Goal: Task Accomplishment & Management: Manage account settings

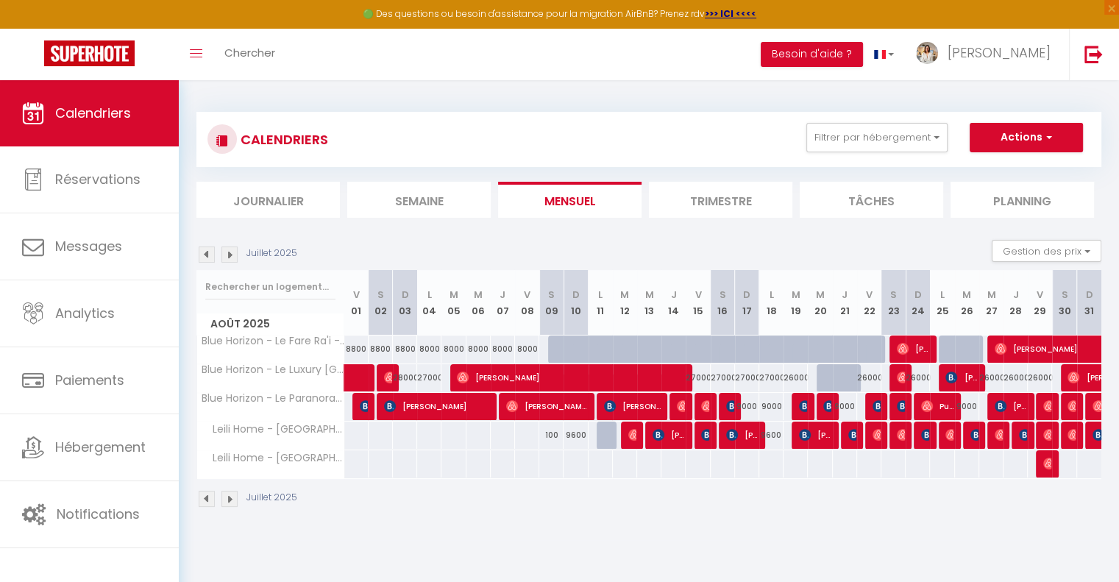
click at [233, 497] on img at bounding box center [229, 499] width 16 height 16
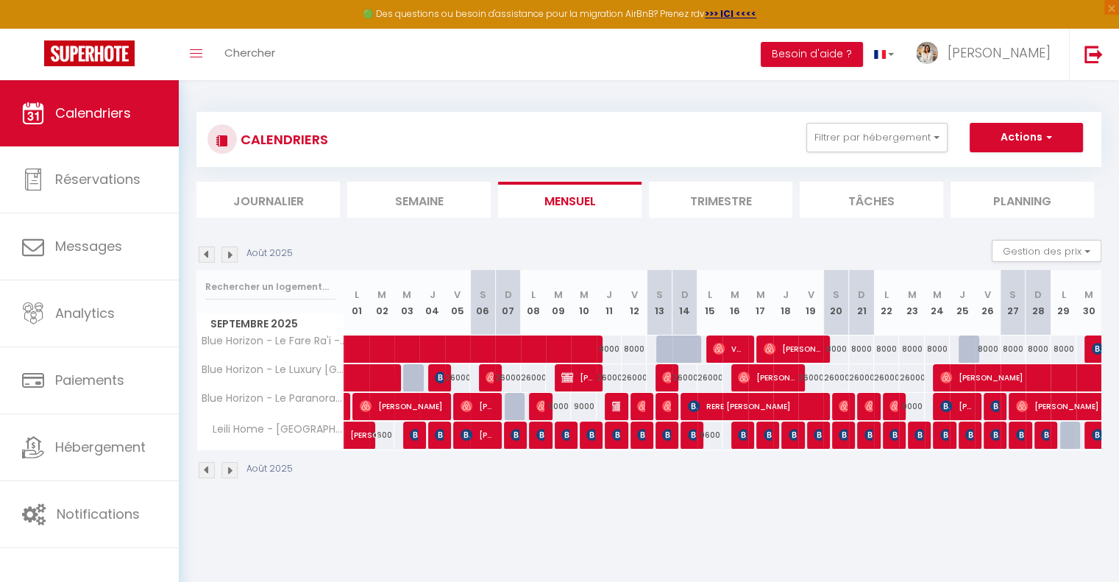
click at [235, 470] on img at bounding box center [229, 470] width 16 height 16
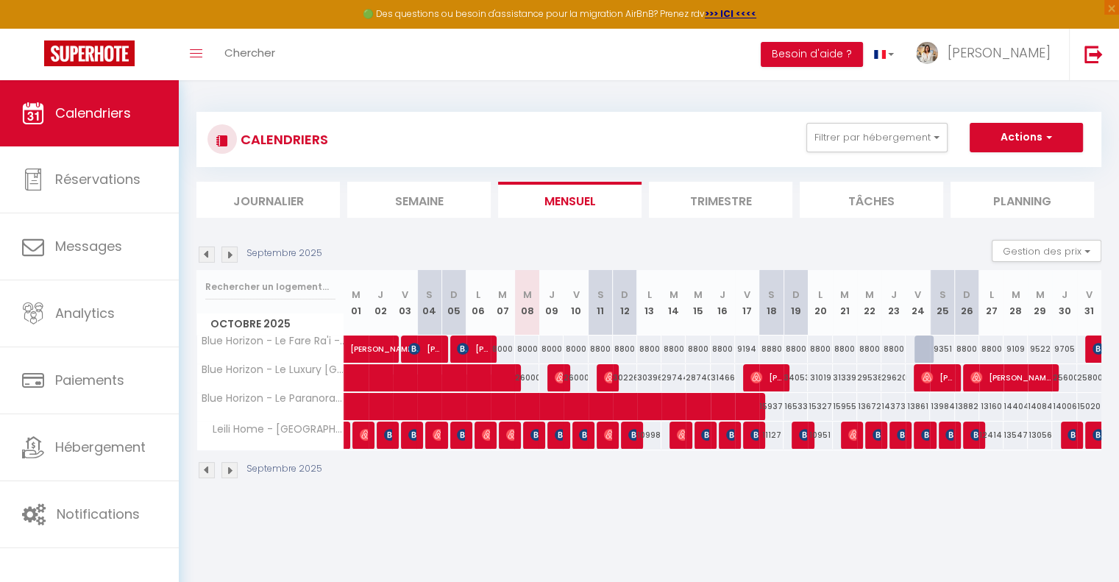
click at [213, 467] on img at bounding box center [207, 470] width 16 height 16
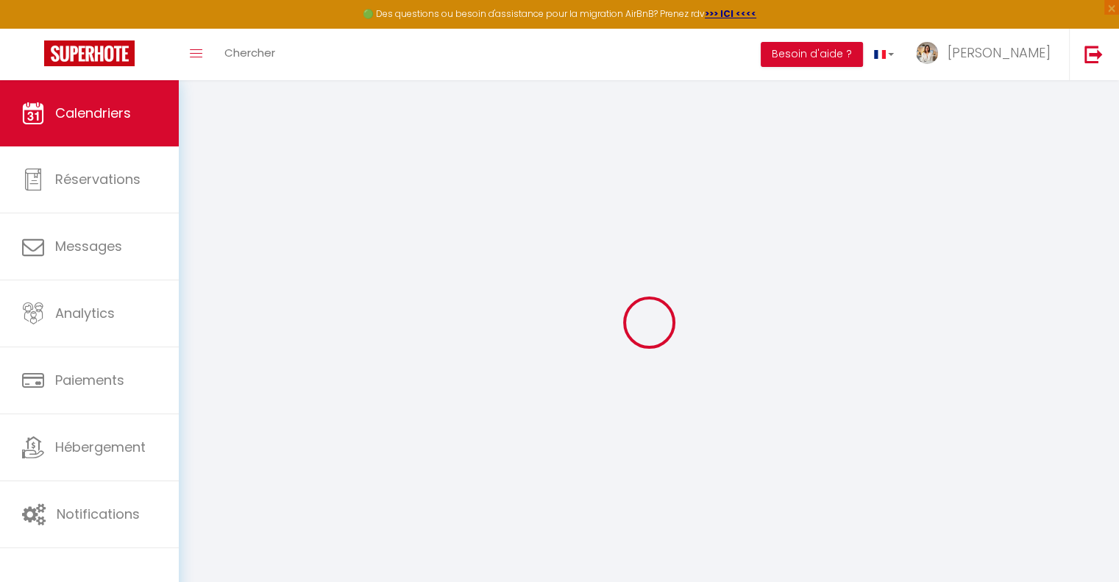
select select "KO"
select select "0"
select select "49051"
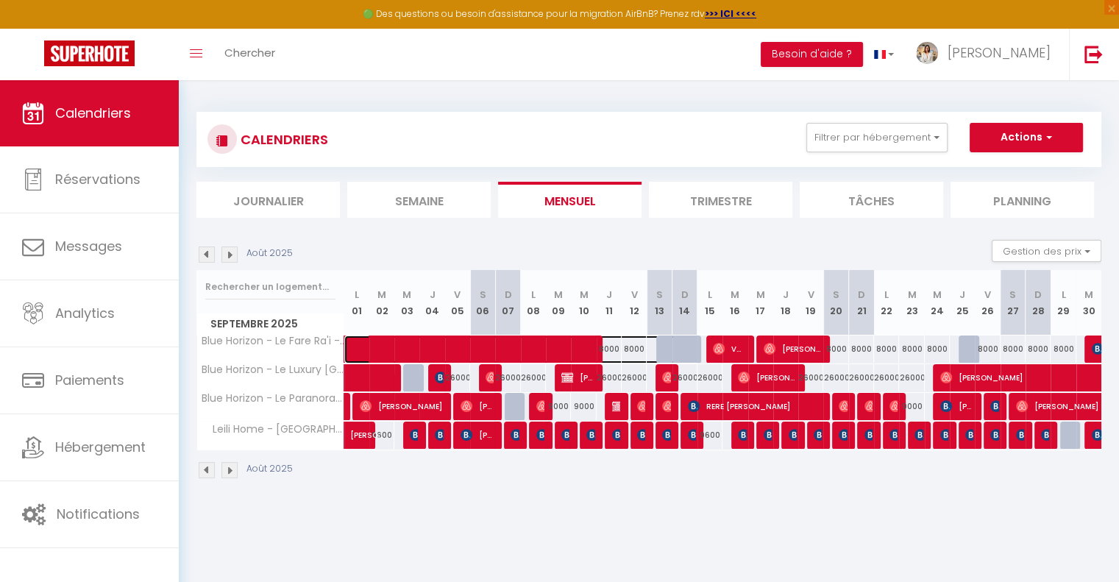
click at [683, 348] on span at bounding box center [529, 350] width 338 height 28
select select "OK"
select select "50584"
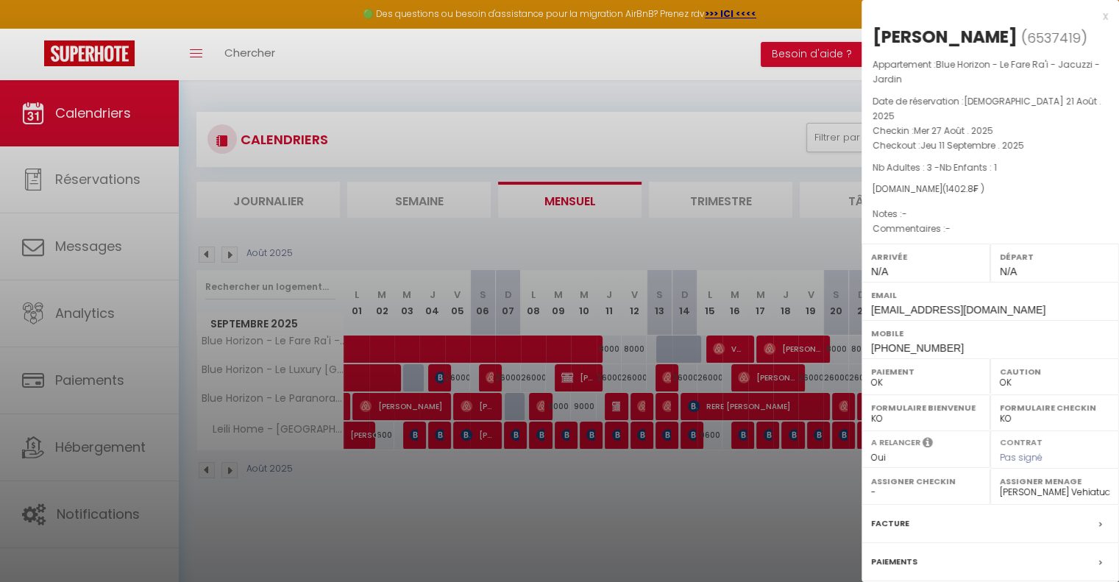
click at [740, 511] on div at bounding box center [559, 291] width 1119 height 582
